Goal: Communication & Community: Answer question/provide support

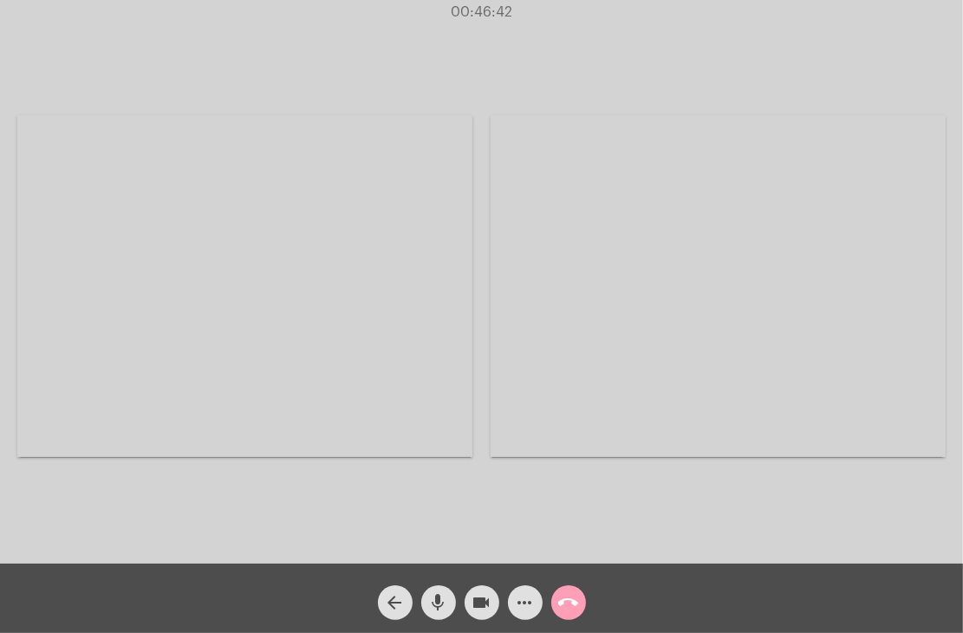
click at [576, 597] on mat-icon "call_end" at bounding box center [568, 602] width 21 height 21
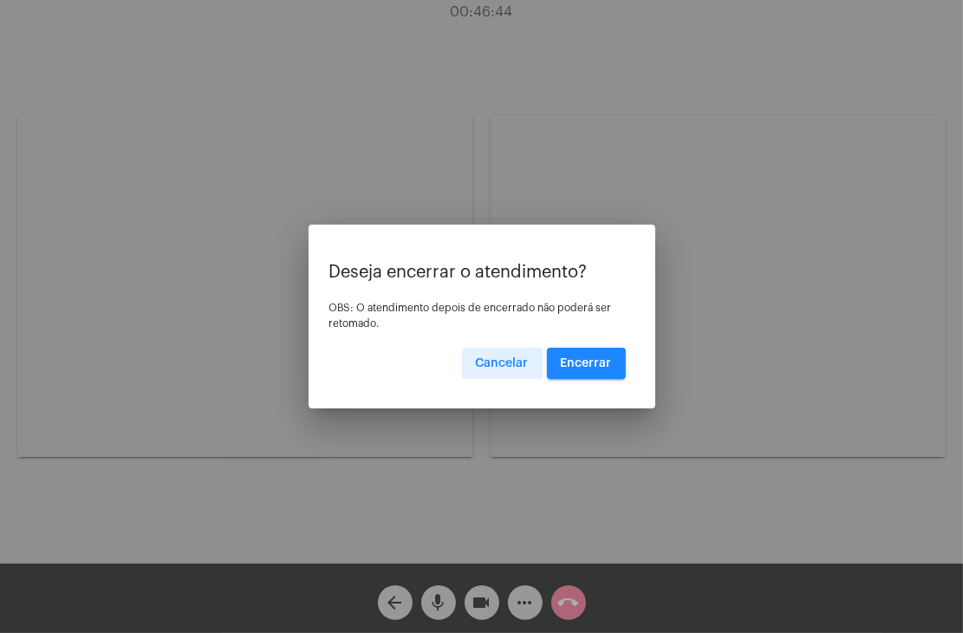
click at [572, 360] on span "Encerrar" at bounding box center [586, 363] width 51 height 12
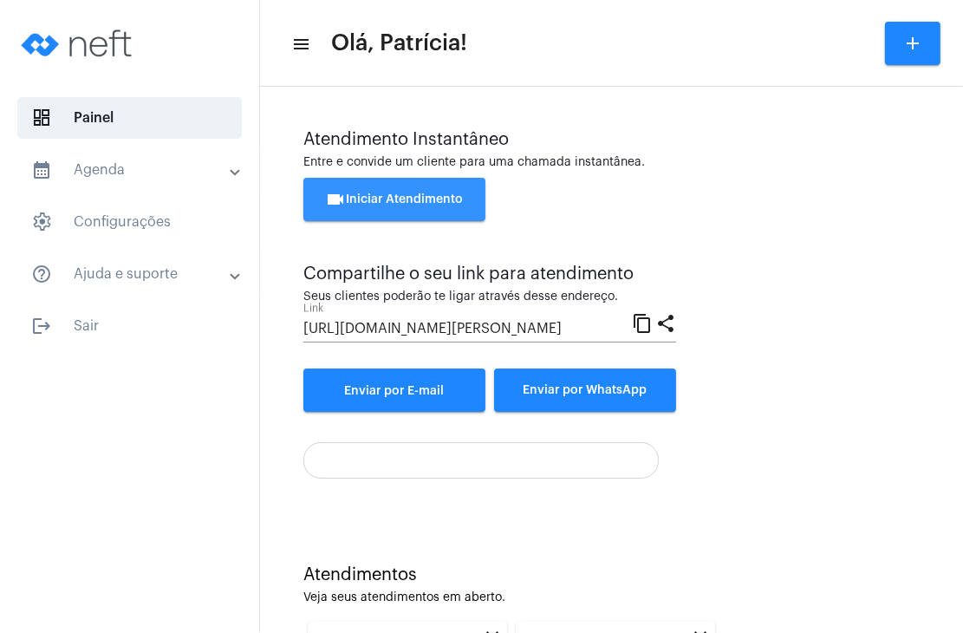
click at [460, 188] on button "videocam Iniciar Atendimento" at bounding box center [394, 199] width 182 height 43
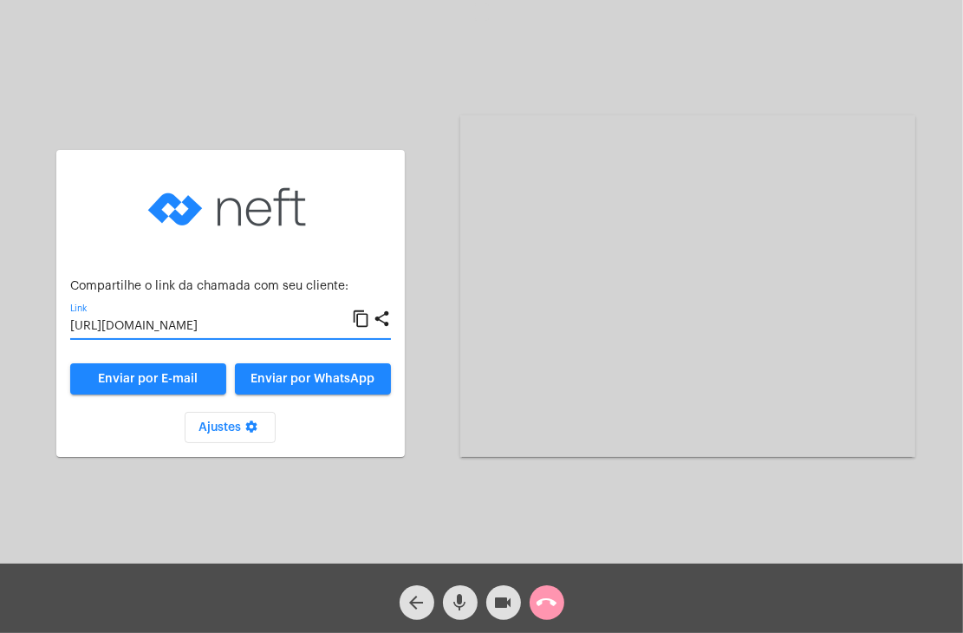
click at [174, 325] on input "[URL][DOMAIN_NAME]" at bounding box center [211, 327] width 282 height 14
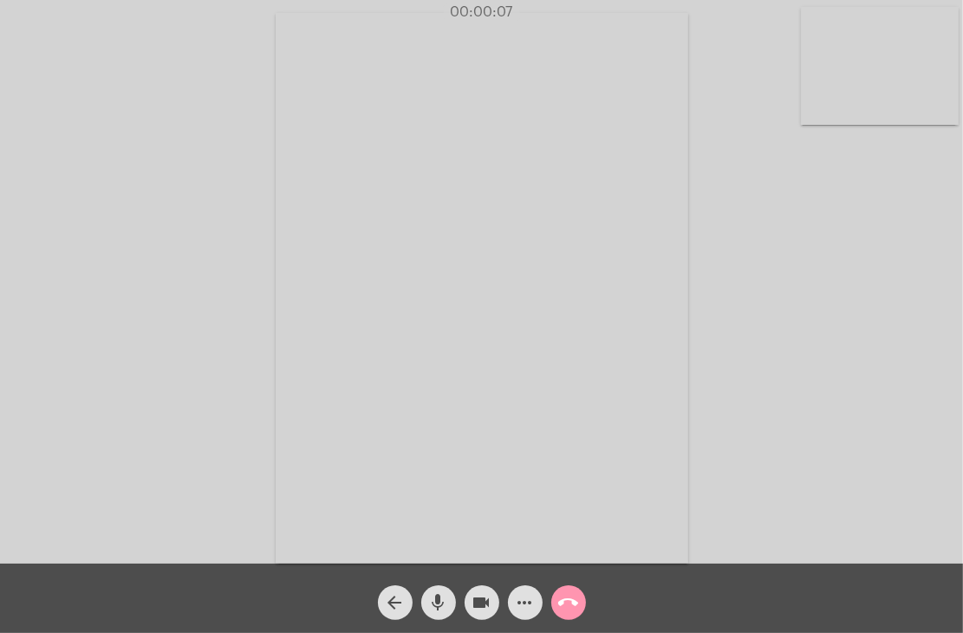
click at [853, 81] on video at bounding box center [880, 66] width 158 height 118
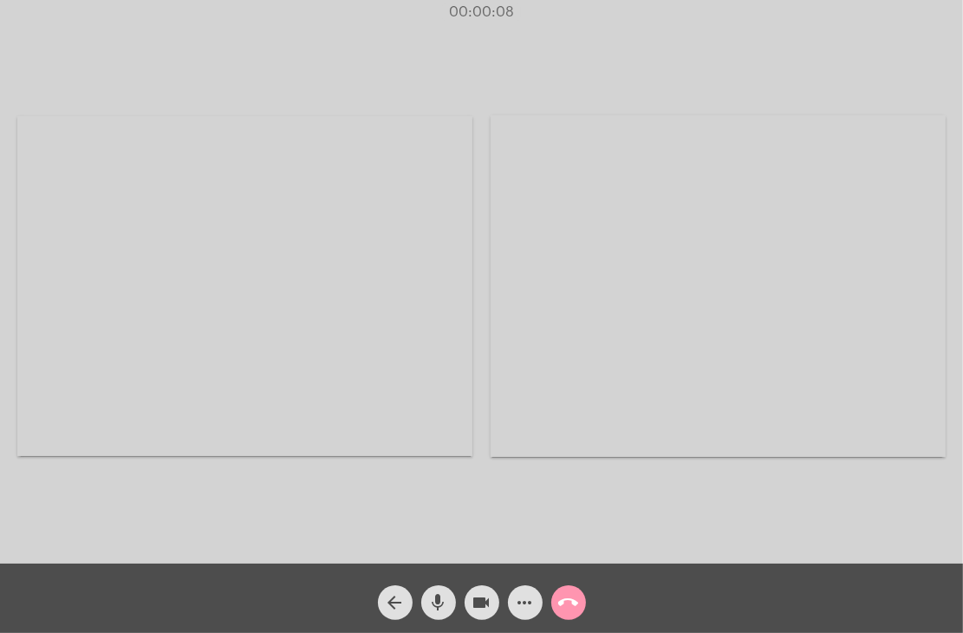
click at [679, 243] on video at bounding box center [717, 285] width 455 height 341
